Goal: Find specific page/section: Find specific page/section

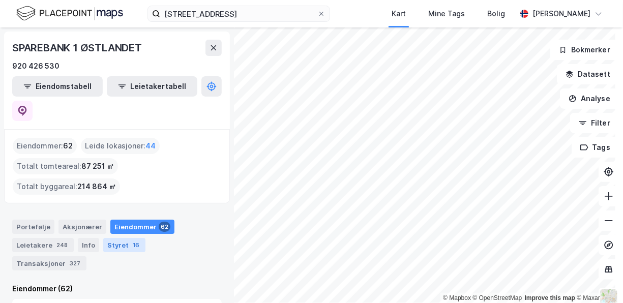
click at [119, 238] on div "Styret 16" at bounding box center [124, 245] width 42 height 14
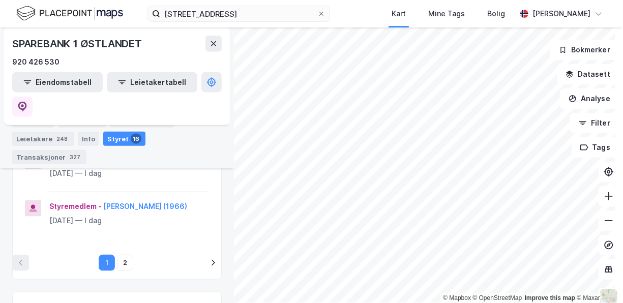
scroll to position [560, 0]
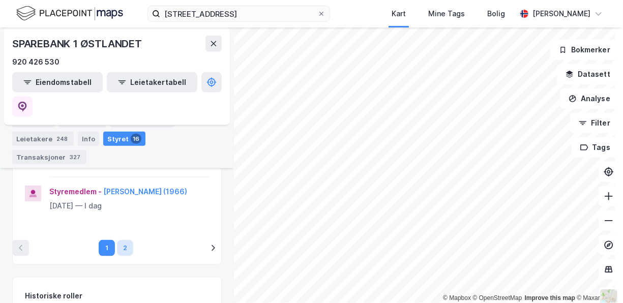
click at [127, 241] on button "2" at bounding box center [125, 248] width 16 height 16
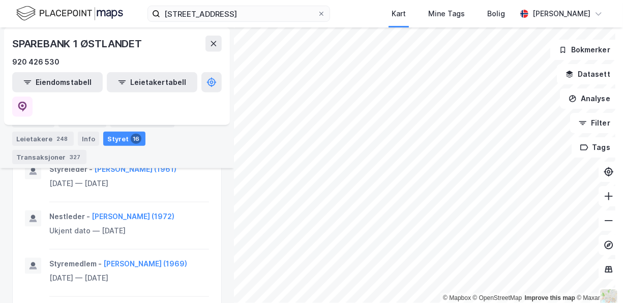
scroll to position [521, 0]
